Goal: Task Accomplishment & Management: Use online tool/utility

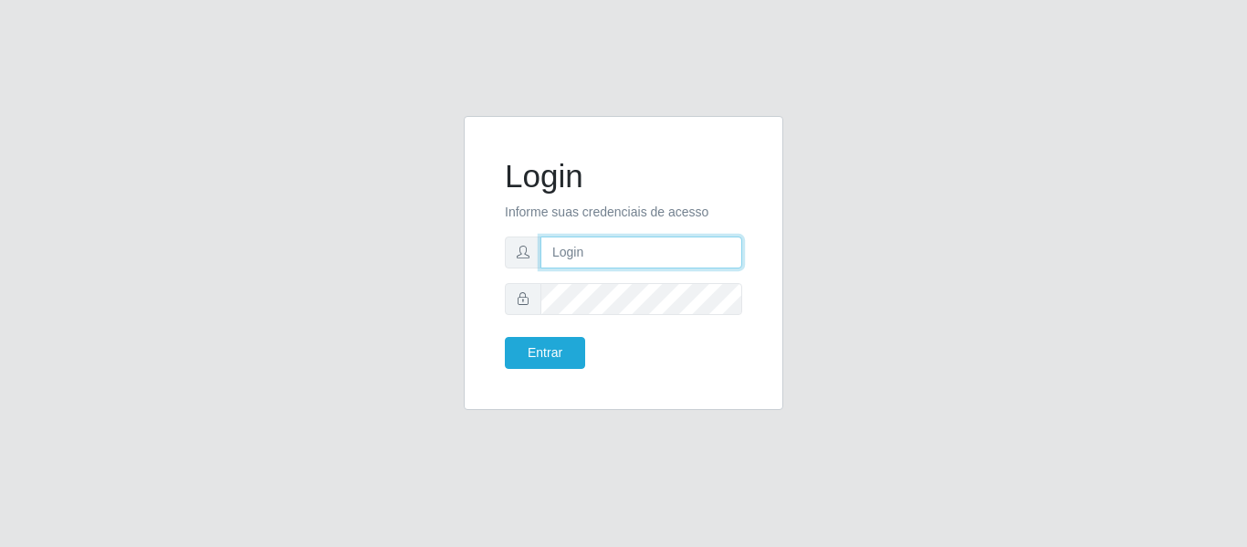
type input "camilavarjao@iwof"
drag, startPoint x: 684, startPoint y: 254, endPoint x: 421, endPoint y: 204, distance: 267.5
click at [415, 207] on div "Login Informe suas credenciais de acesso camilavarjao@iwof Entrar" at bounding box center [623, 274] width 1041 height 316
type input "[EMAIL_ADDRESS][DOMAIN_NAME]"
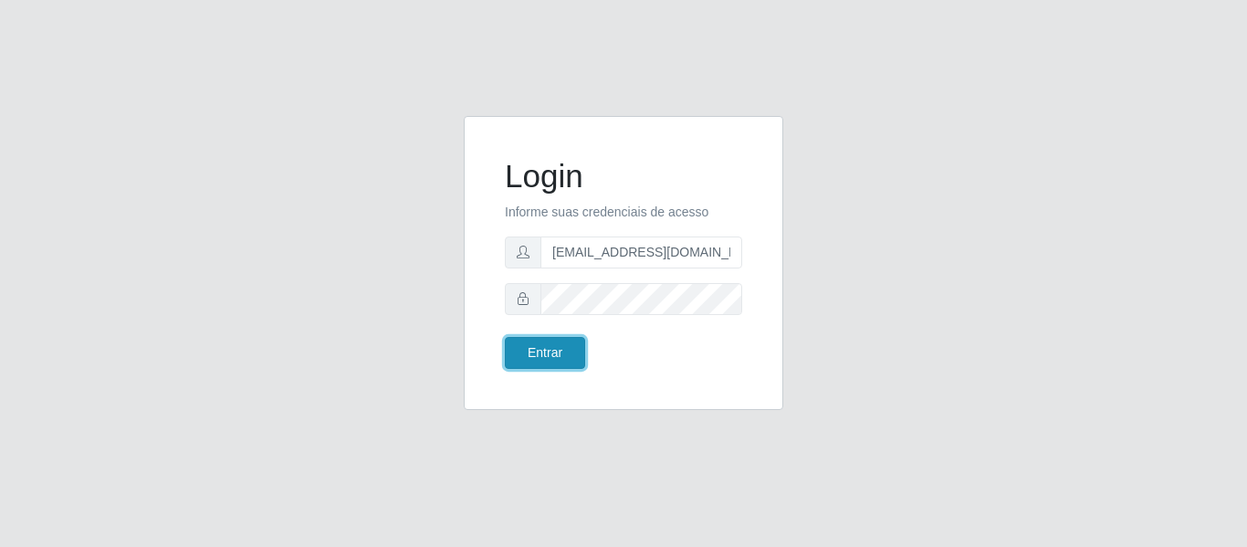
click at [531, 354] on button "Entrar" at bounding box center [545, 353] width 80 height 32
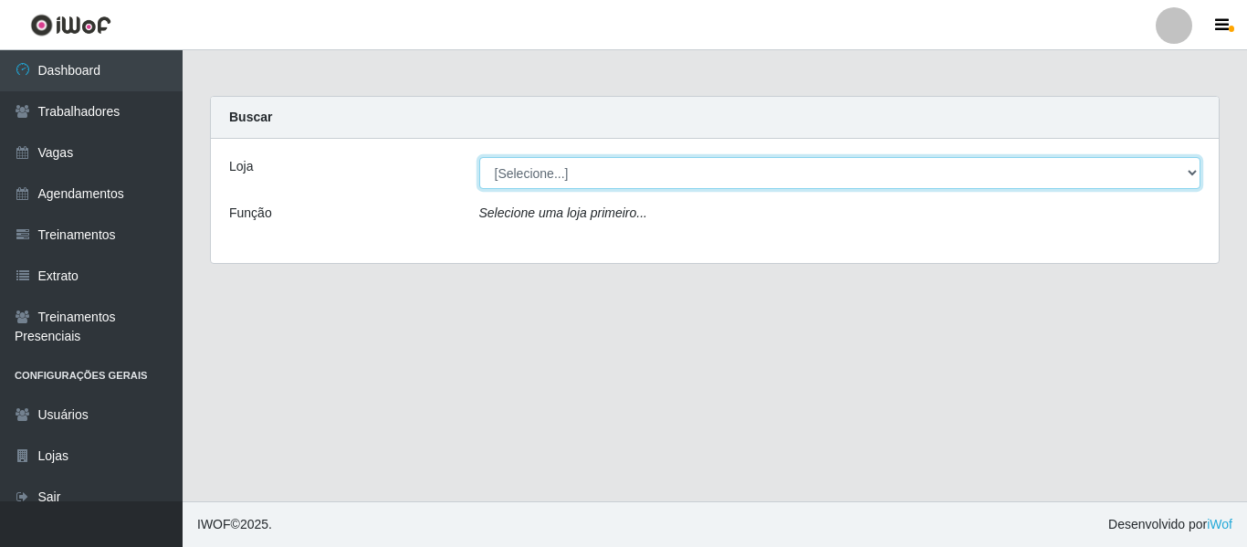
drag, startPoint x: 612, startPoint y: 167, endPoint x: 601, endPoint y: 181, distance: 18.1
click at [612, 167] on select "[Selecione...] Sapore D'italia" at bounding box center [840, 173] width 722 height 32
click at [479, 157] on select "[Selecione...] Sapore D'italia" at bounding box center [840, 173] width 722 height 32
click at [582, 164] on select "[Selecione...] Sapore D'italia" at bounding box center [840, 173] width 722 height 32
select select "266"
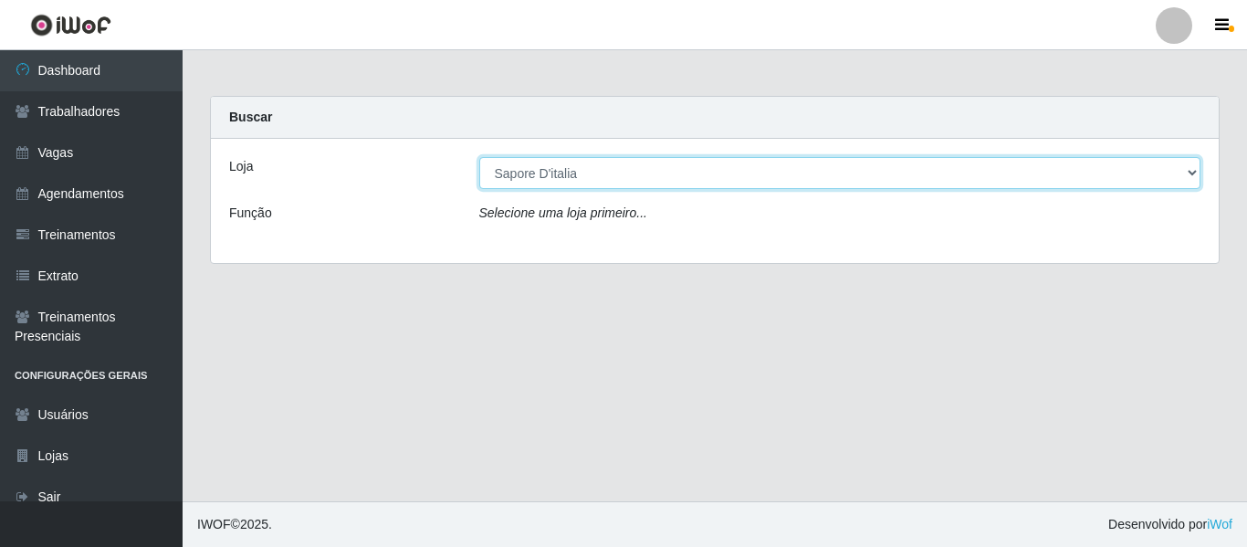
click at [479, 157] on select "[Selecione...] Sapore D'italia" at bounding box center [840, 173] width 722 height 32
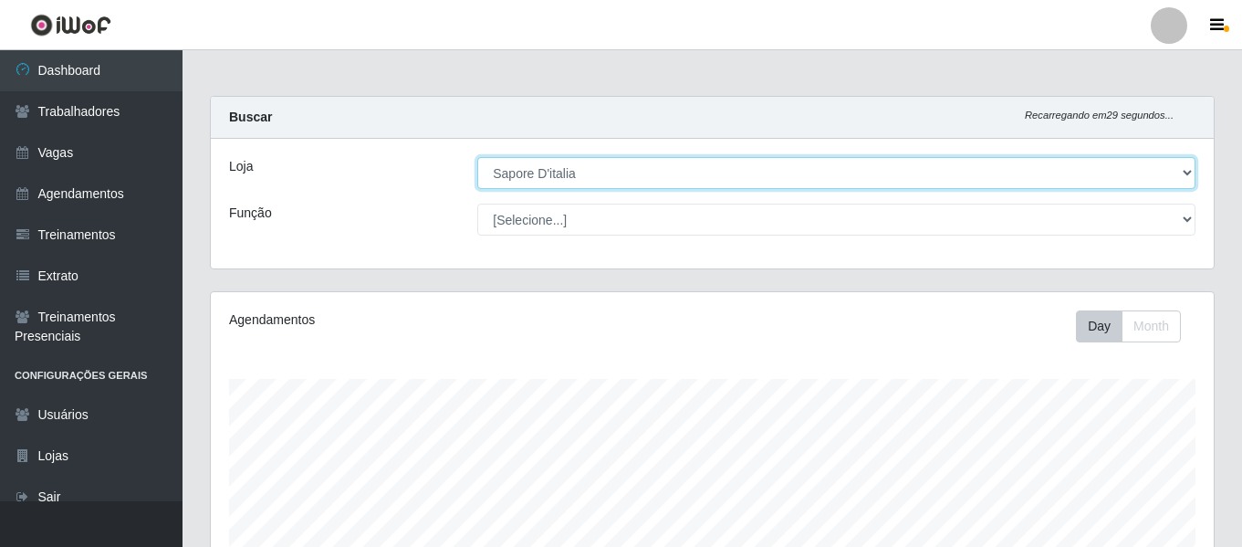
scroll to position [379, 1003]
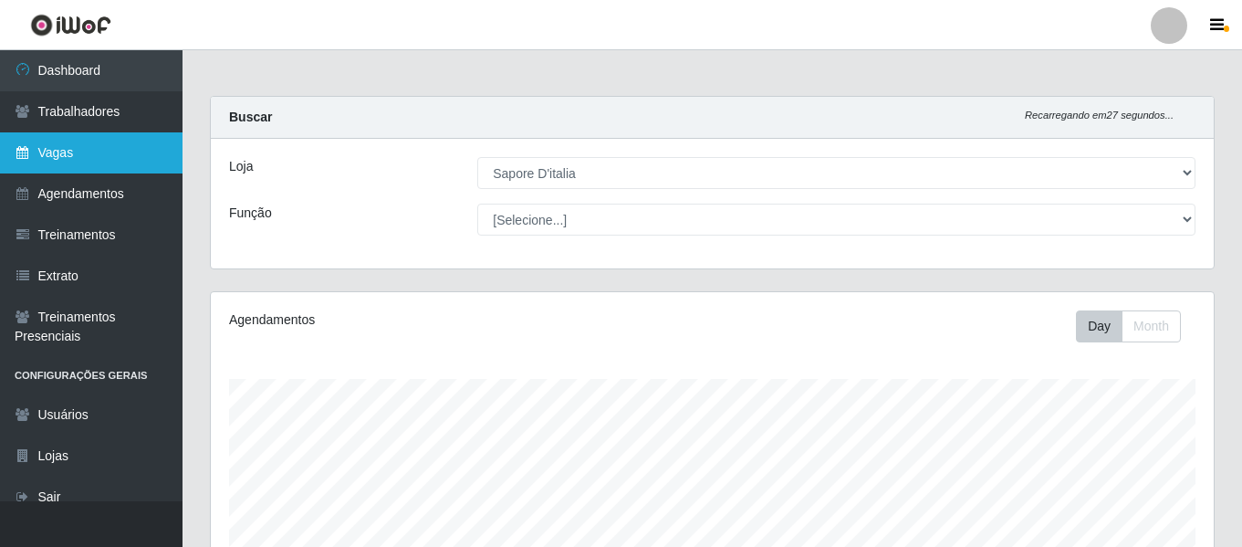
click at [95, 148] on link "Vagas" at bounding box center [91, 152] width 183 height 41
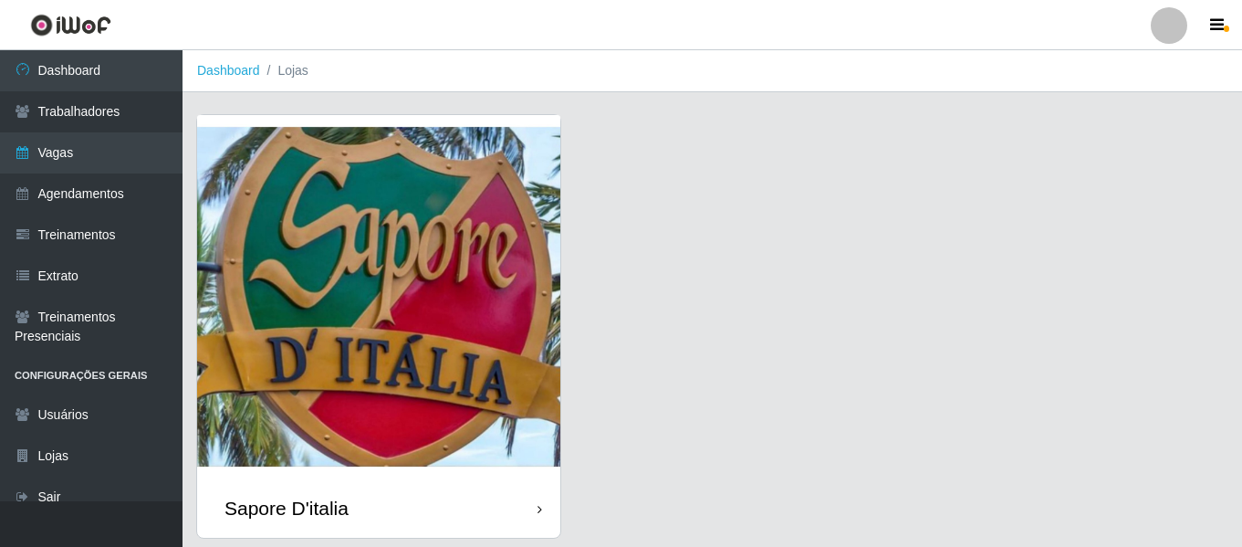
click at [382, 260] on img at bounding box center [378, 296] width 363 height 363
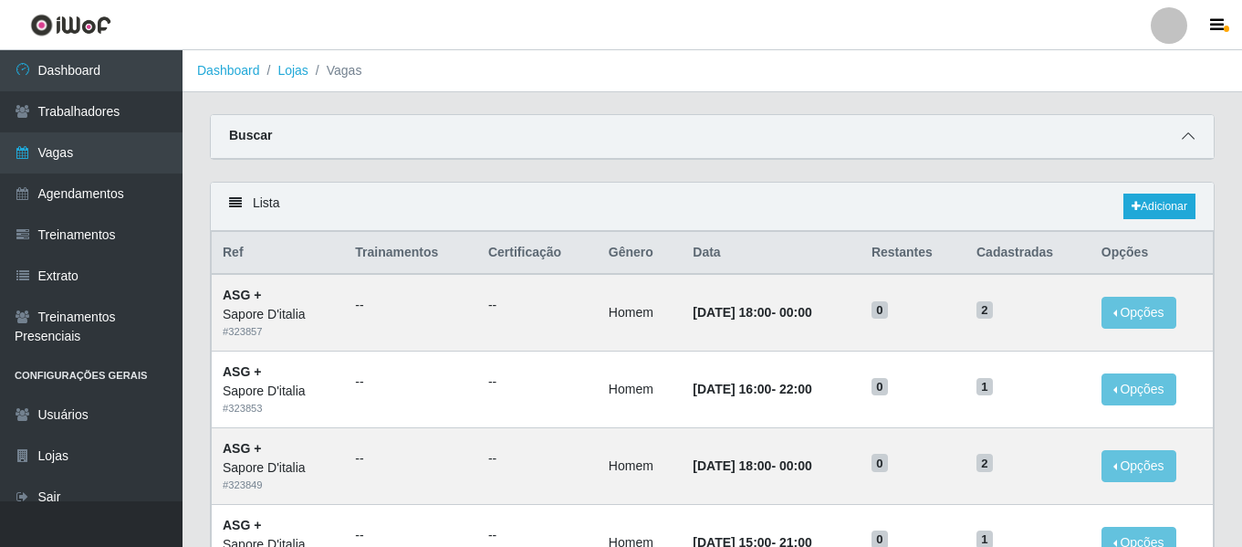
click at [1186, 133] on icon at bounding box center [1188, 136] width 13 height 13
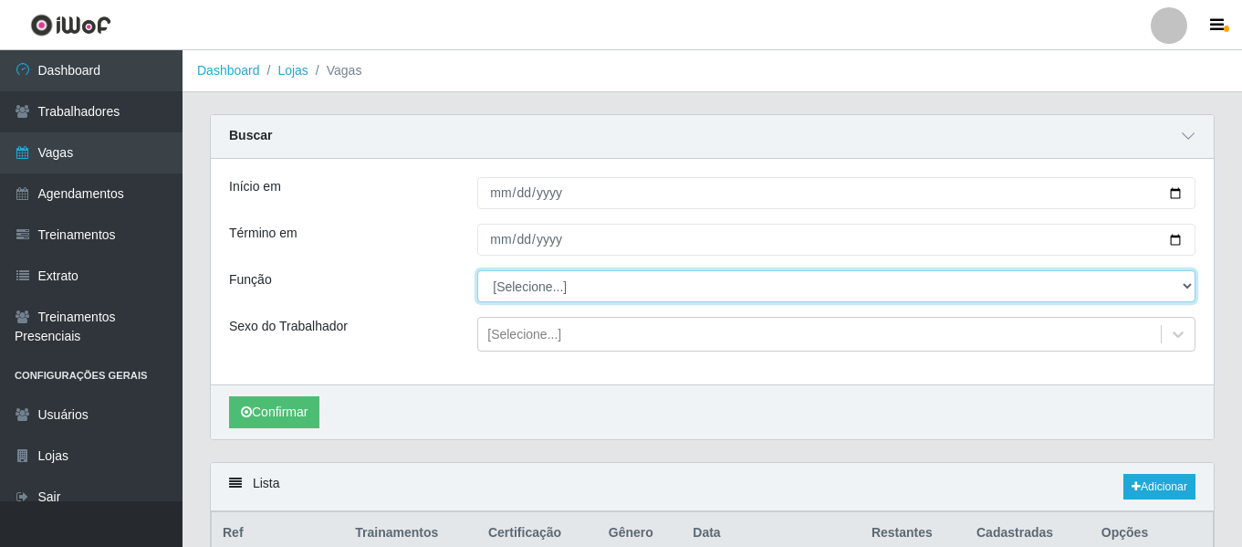
click at [550, 283] on select "[Selecione...] ASG ASG + ASG ++ Auxiliar de Cozinha Auxiliar de Cozinha + Auxil…" at bounding box center [836, 286] width 718 height 32
select select "16"
click at [477, 271] on select "[Selecione...] ASG ASG + ASG ++ Auxiliar de Cozinha Auxiliar de Cozinha + Auxil…" at bounding box center [836, 286] width 718 height 32
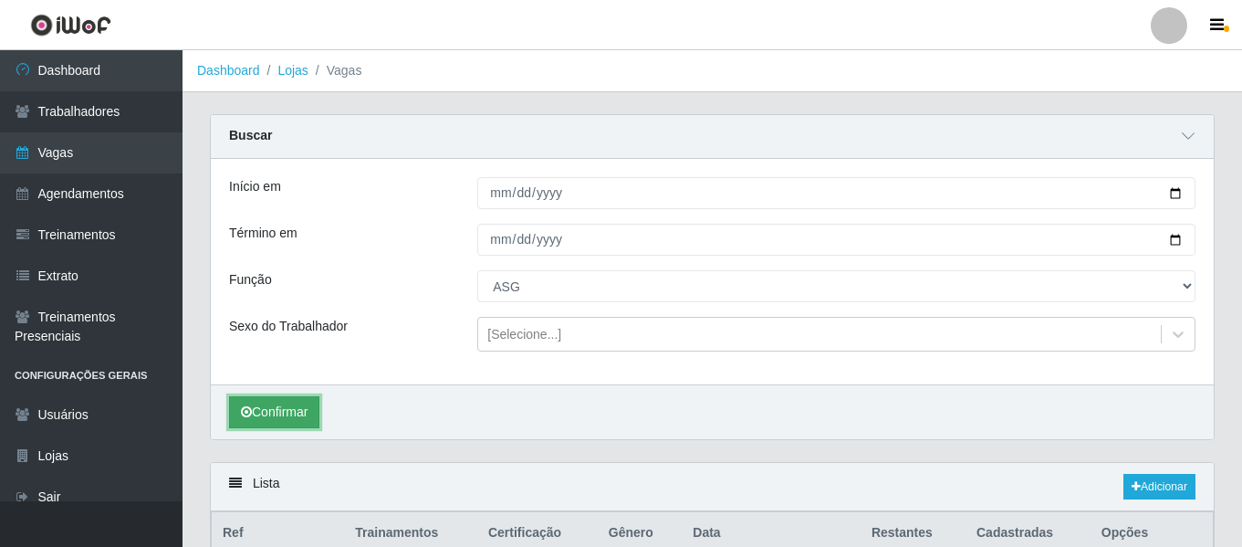
click at [283, 412] on button "Confirmar" at bounding box center [274, 412] width 90 height 32
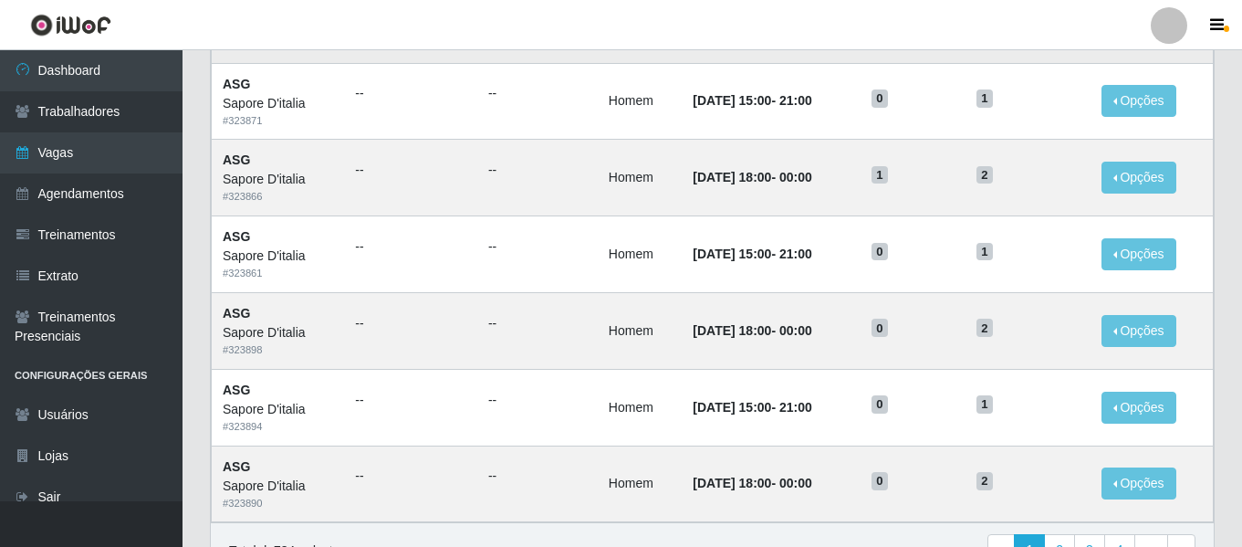
scroll to position [1281, 0]
